Goal: Navigation & Orientation: Understand site structure

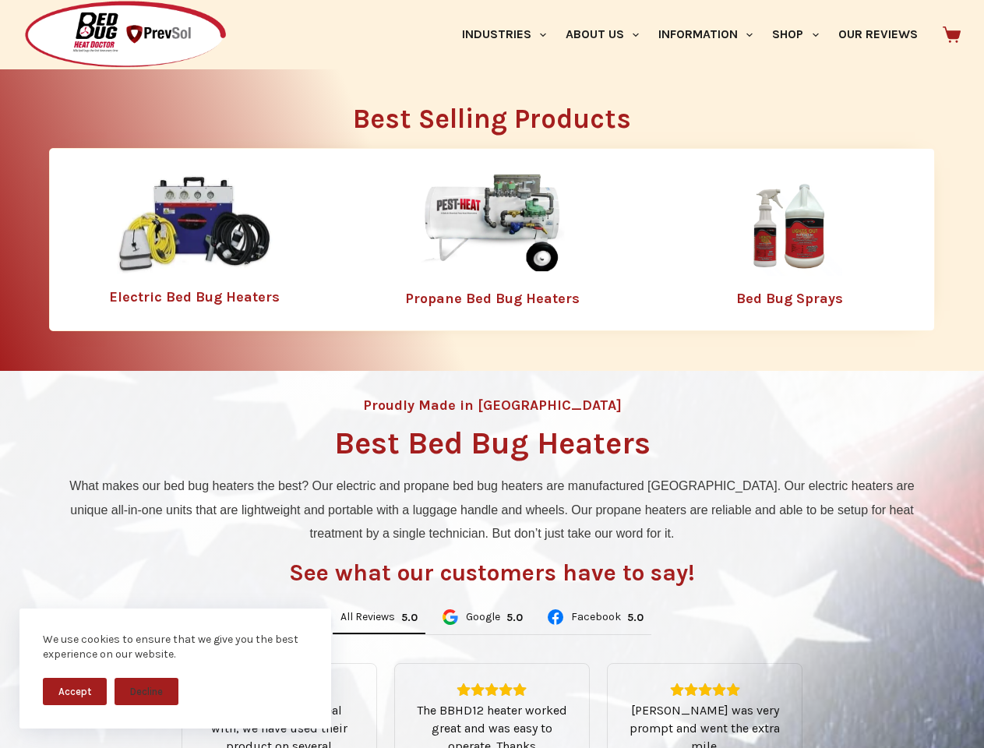
click at [492, 374] on div "Proudly Made in [GEOGRAPHIC_DATA] Best Bed Bug Heaters What makes our bed bug h…" at bounding box center [492, 664] width 984 height 586
click at [75, 691] on button "Accept" at bounding box center [75, 691] width 64 height 27
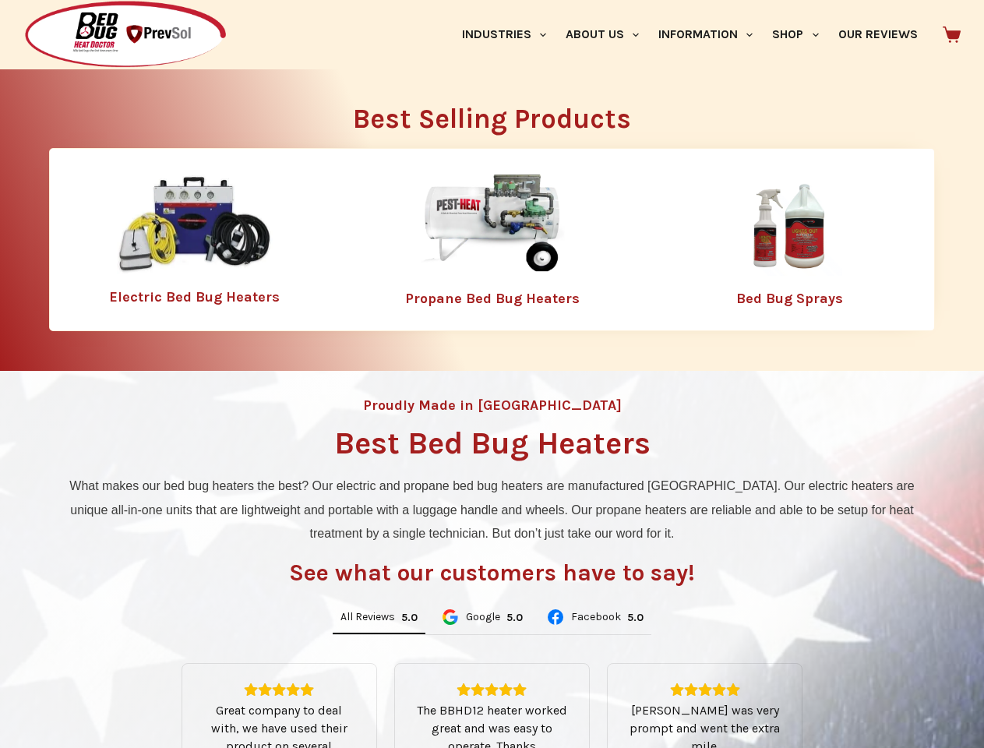
click at [146, 691] on button "Decline" at bounding box center [147, 703] width 64 height 27
click at [510, 34] on link "Industries" at bounding box center [504, 34] width 104 height 69
click at [609, 34] on link "About Us" at bounding box center [602, 34] width 93 height 69
